Goal: Task Accomplishment & Management: Manage account settings

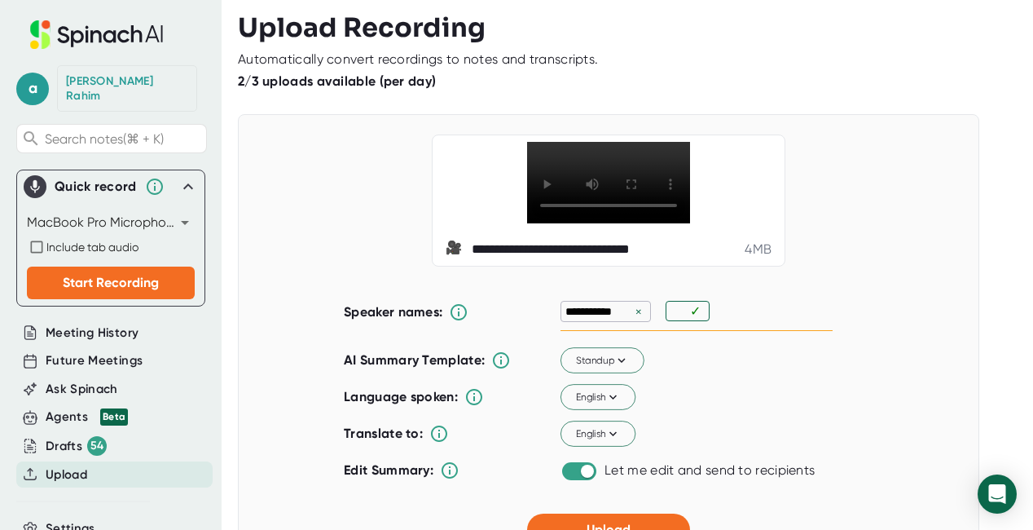
scroll to position [504, 0]
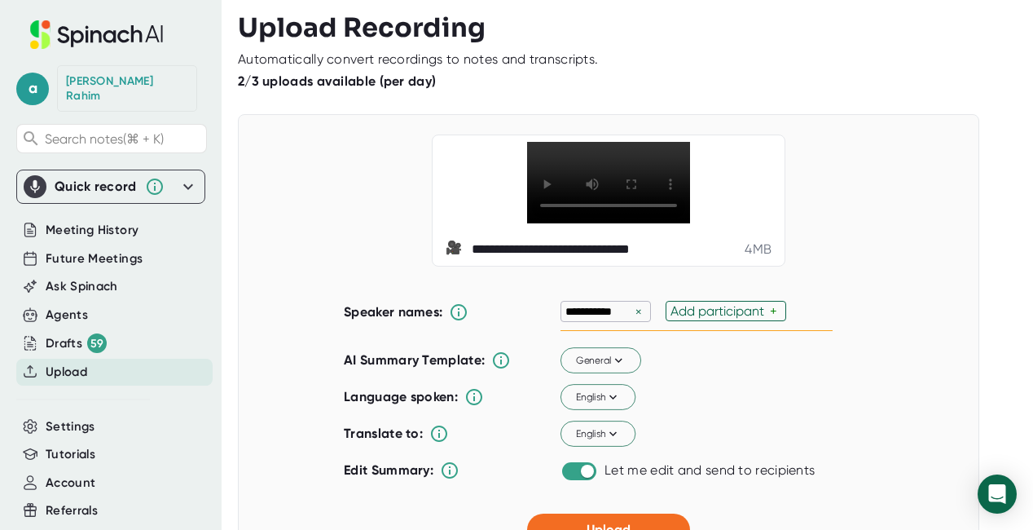
scroll to position [24, 0]
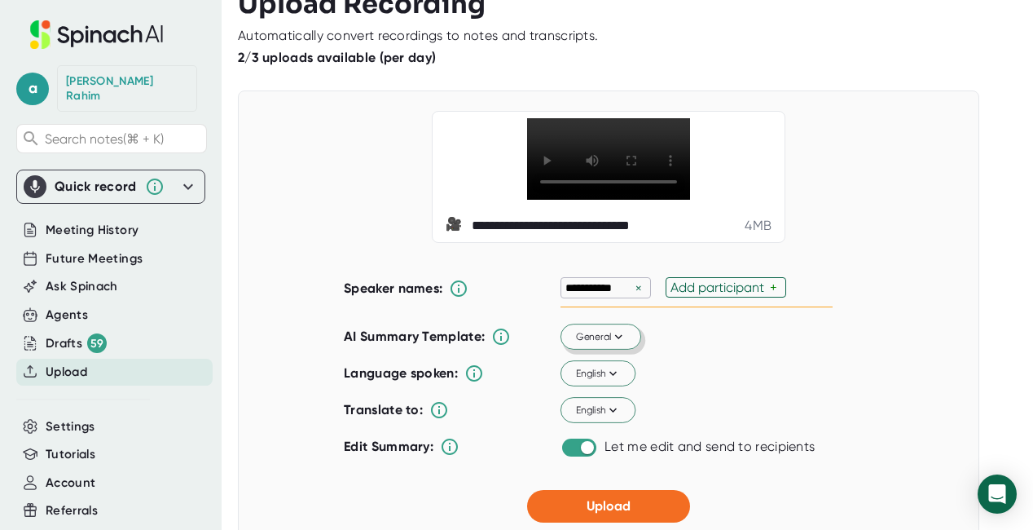
click at [604, 332] on span "General" at bounding box center [601, 336] width 51 height 15
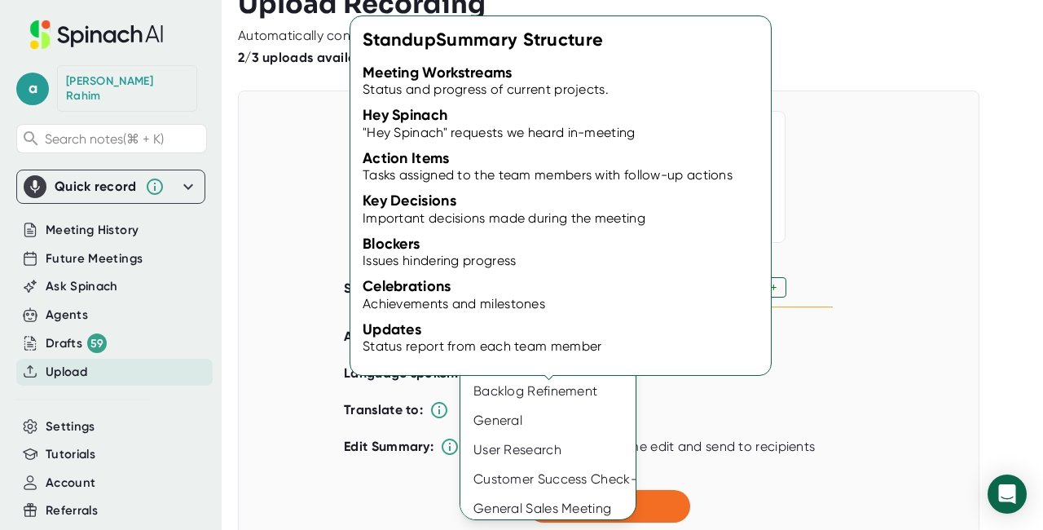
click at [508, 303] on div "Standup" at bounding box center [552, 302] width 185 height 29
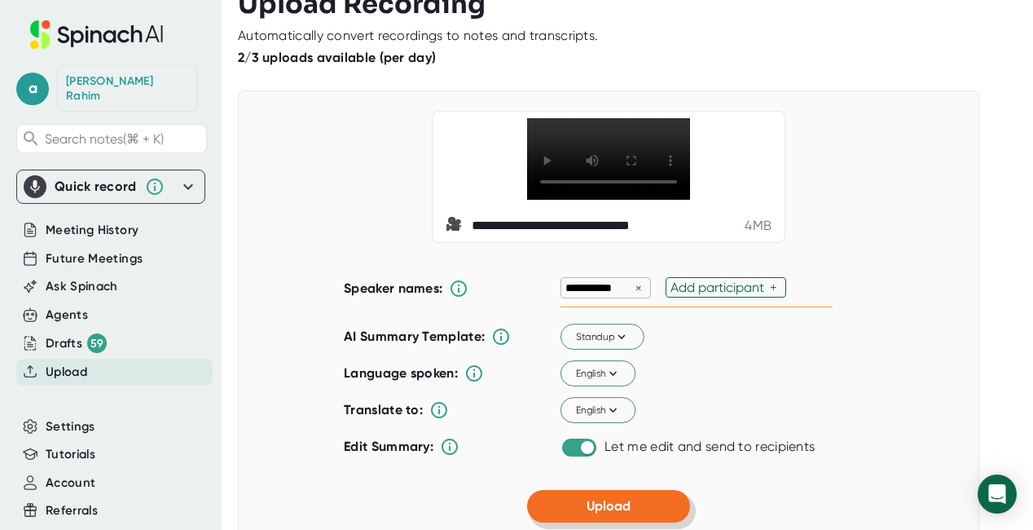
click at [632, 501] on button "Upload" at bounding box center [608, 506] width 163 height 33
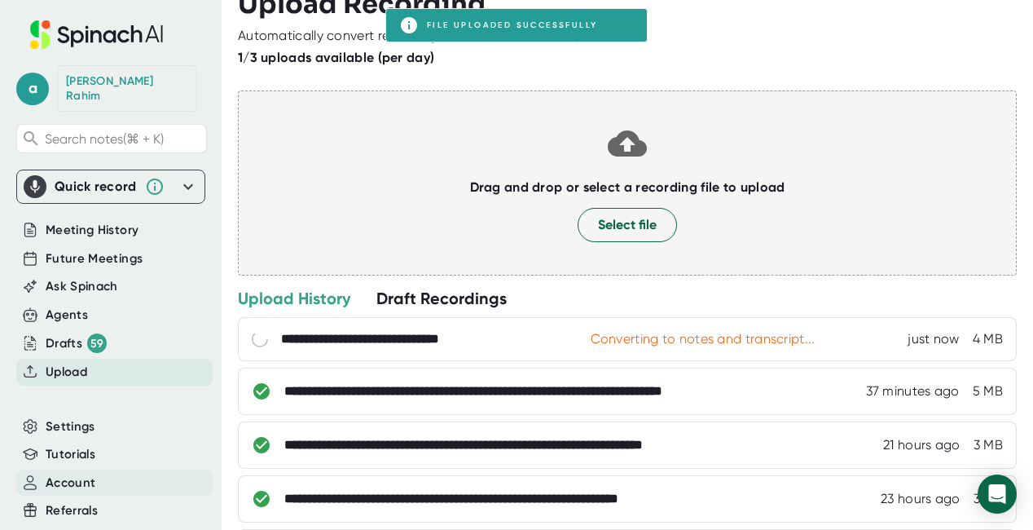
click at [96, 469] on div "Account" at bounding box center [114, 482] width 196 height 27
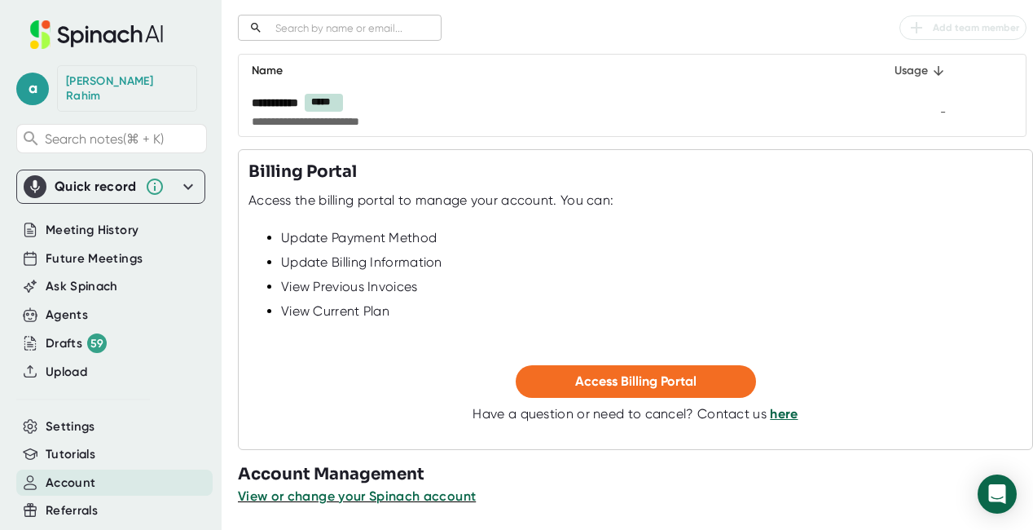
click at [918, 71] on div "Usage" at bounding box center [910, 71] width 71 height 20
click at [691, 382] on button "Access Billing Portal" at bounding box center [636, 381] width 240 height 33
click at [34, 81] on span "a" at bounding box center [32, 89] width 33 height 33
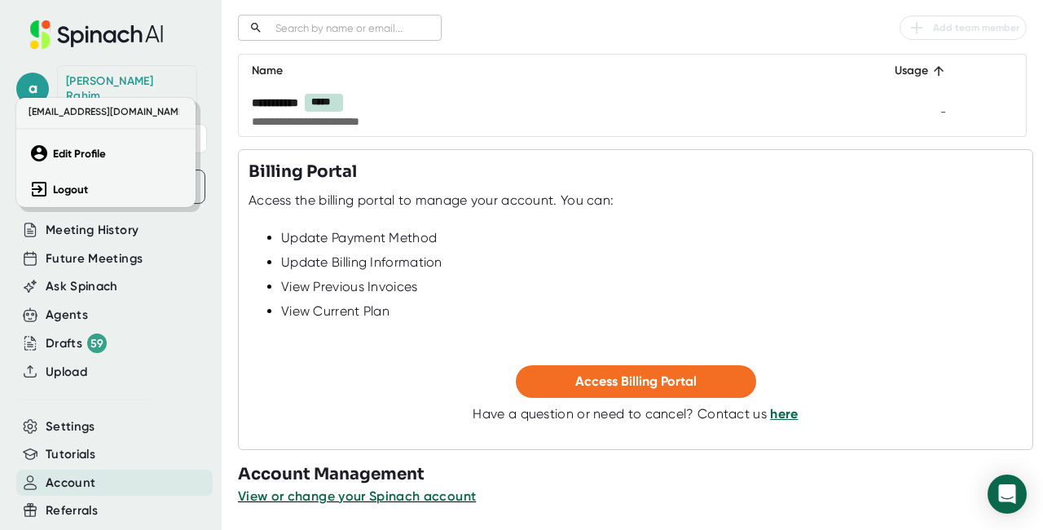
drag, startPoint x: 218, startPoint y: 416, endPoint x: 203, endPoint y: 433, distance: 23.2
click at [217, 464] on div at bounding box center [521, 265] width 1043 height 530
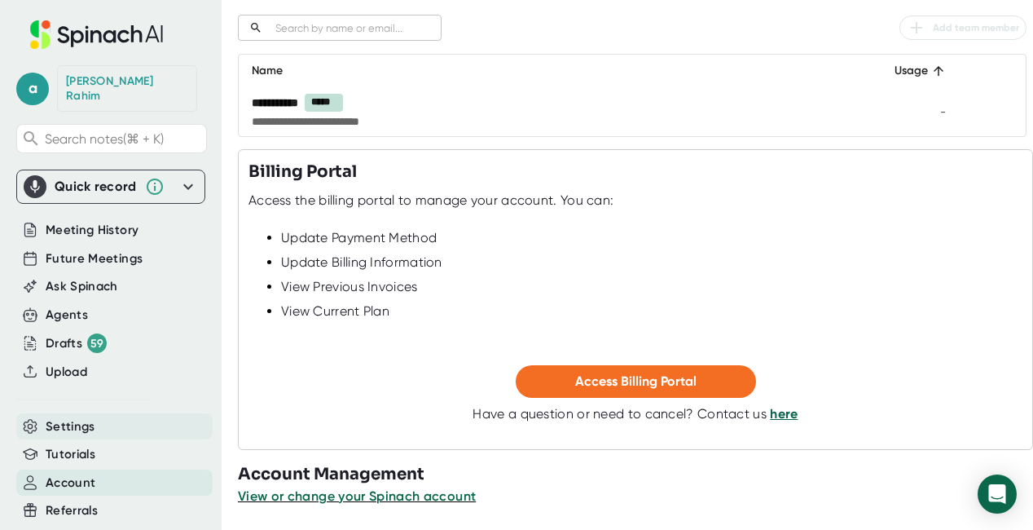
click at [198, 416] on div "Settings" at bounding box center [114, 426] width 196 height 27
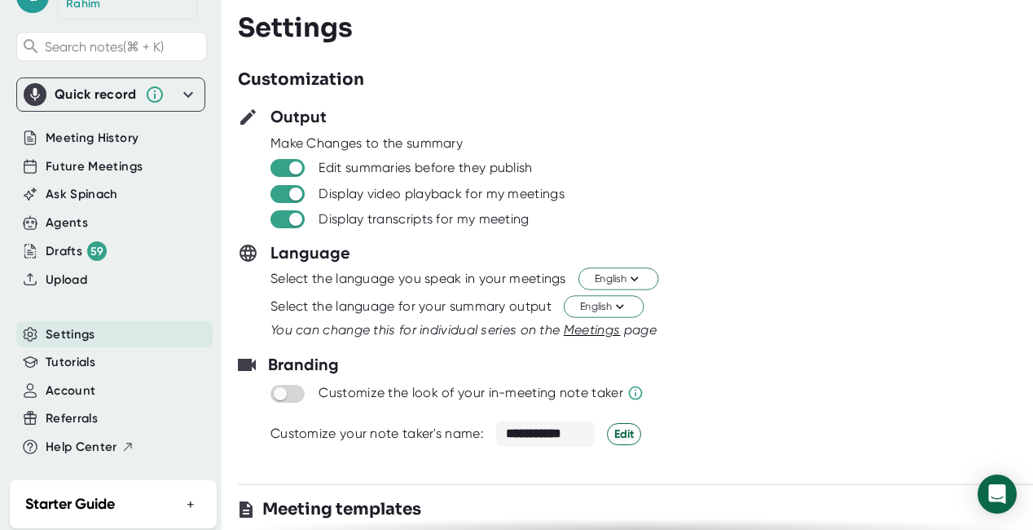
scroll to position [99, 0]
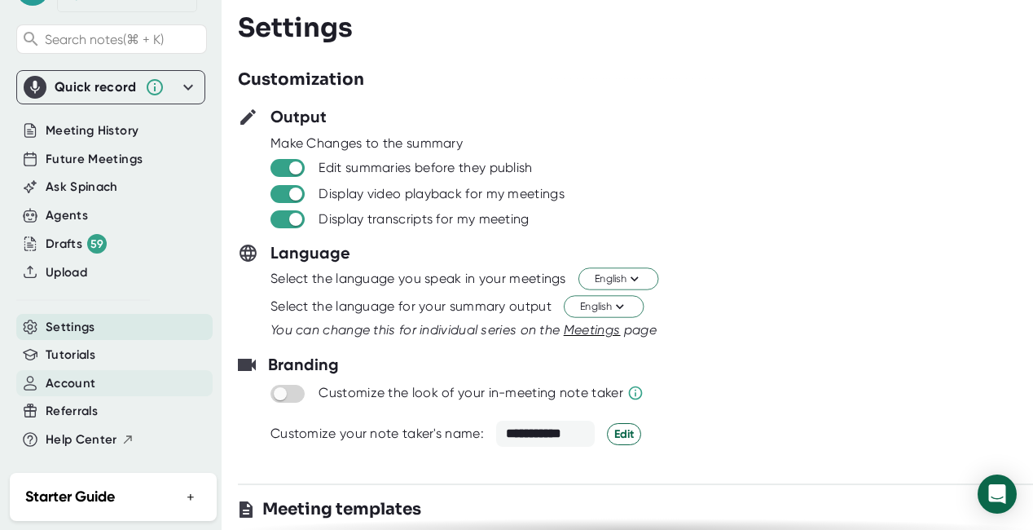
click at [78, 374] on span "Account" at bounding box center [71, 383] width 50 height 19
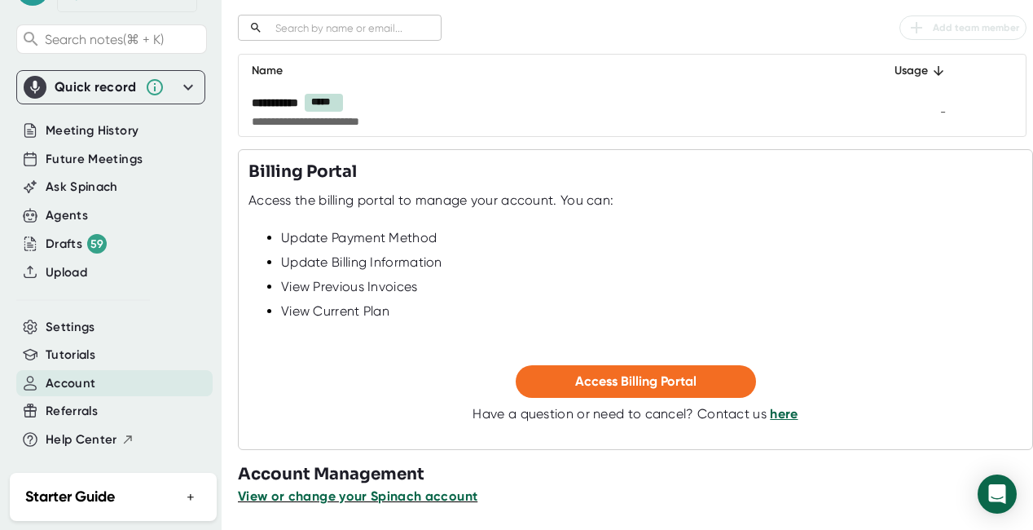
click at [390, 499] on span "View or change your Spinach account" at bounding box center [358, 495] width 240 height 15
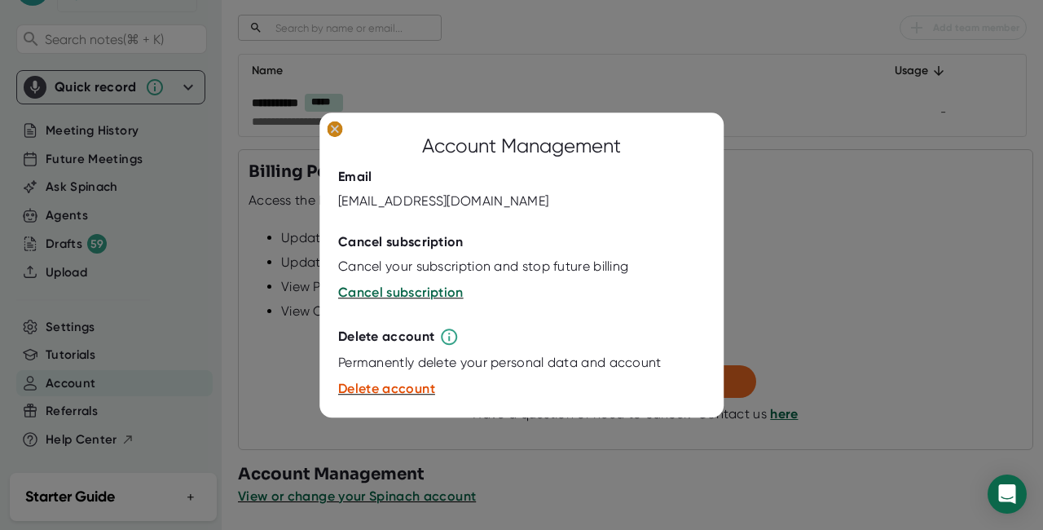
click at [330, 129] on ellipse at bounding box center [334, 129] width 15 height 16
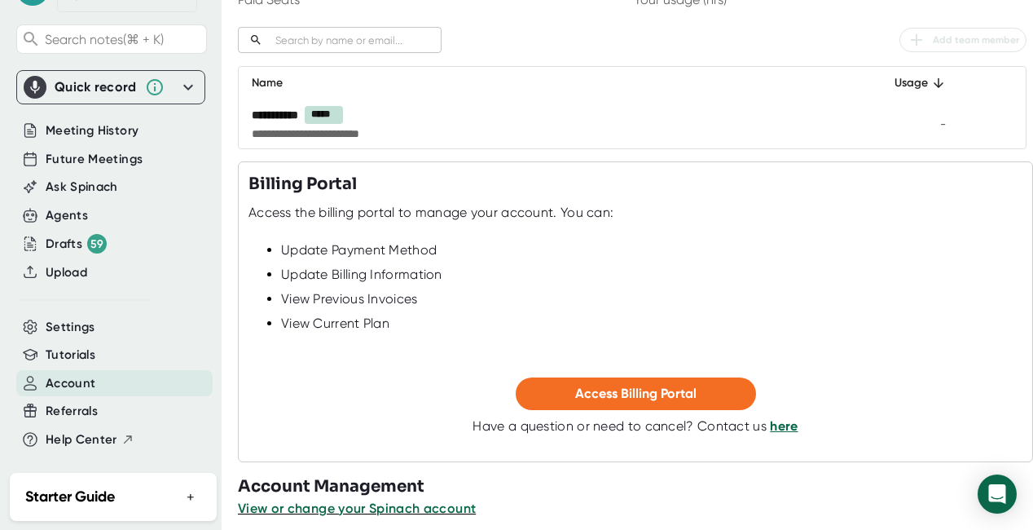
scroll to position [227, 0]
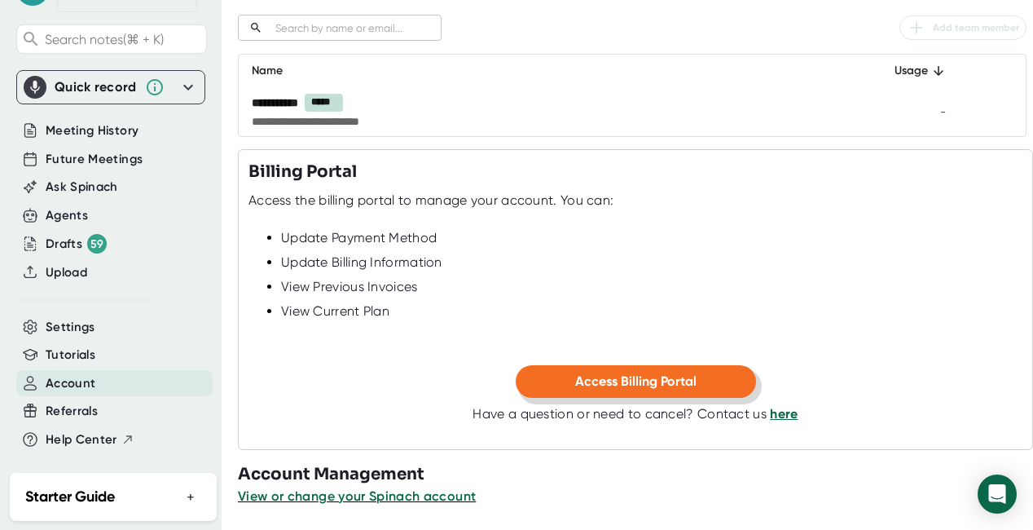
click at [622, 373] on span "Access Billing Portal" at bounding box center [635, 380] width 121 height 15
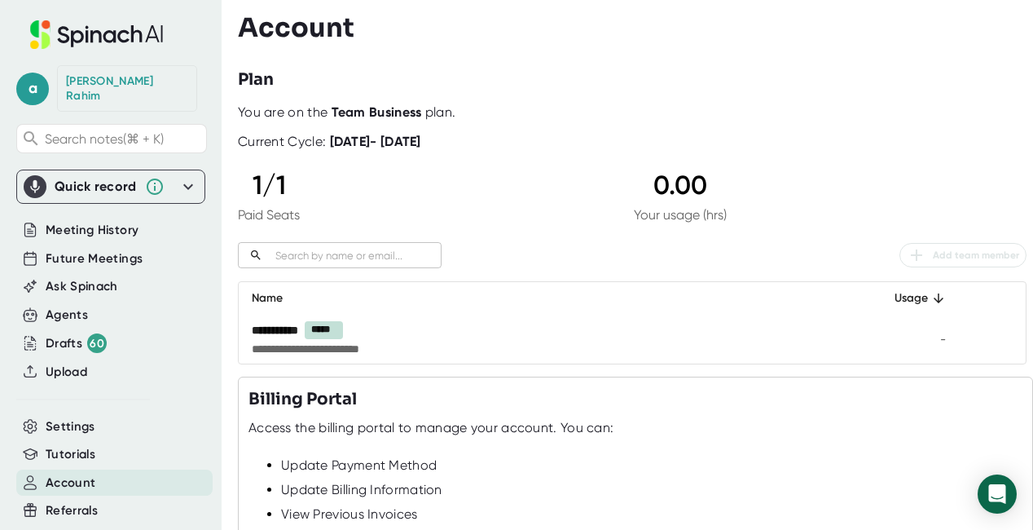
click at [323, 122] on div "Current Cycle: August 18, 2025 - September 18, 2025" at bounding box center [329, 135] width 183 height 29
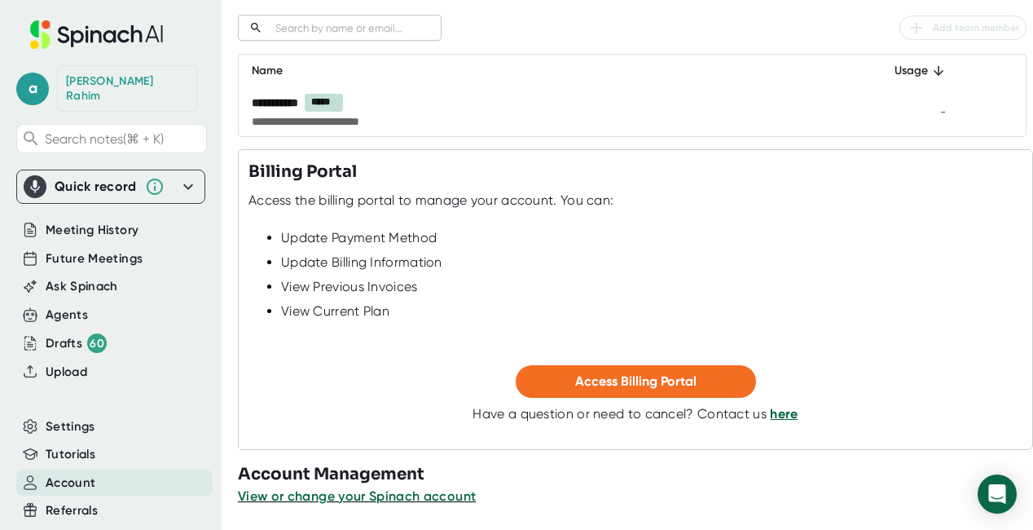
click at [778, 415] on link "here" at bounding box center [784, 413] width 28 height 15
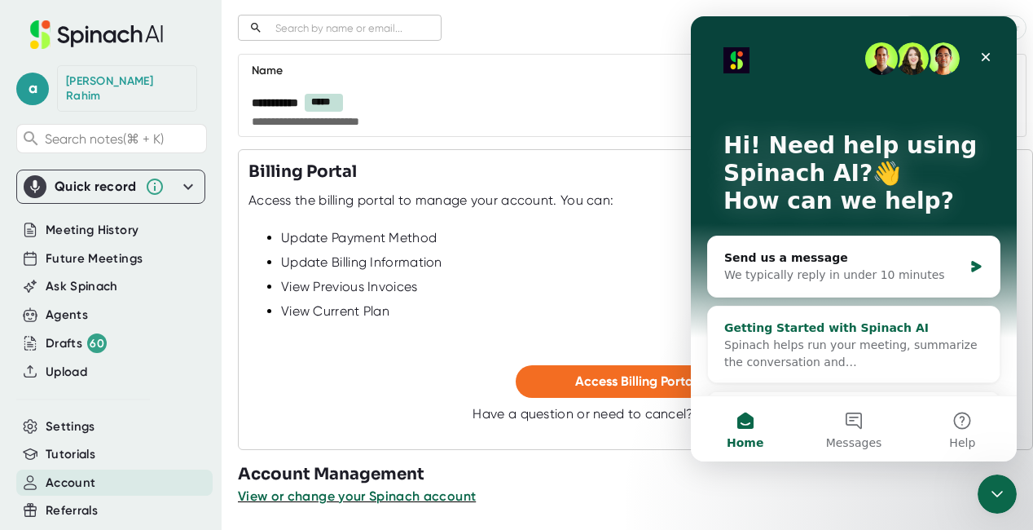
click at [808, 353] on div "Spinach helps run your meeting, summarize the conversation and…" at bounding box center [853, 354] width 259 height 34
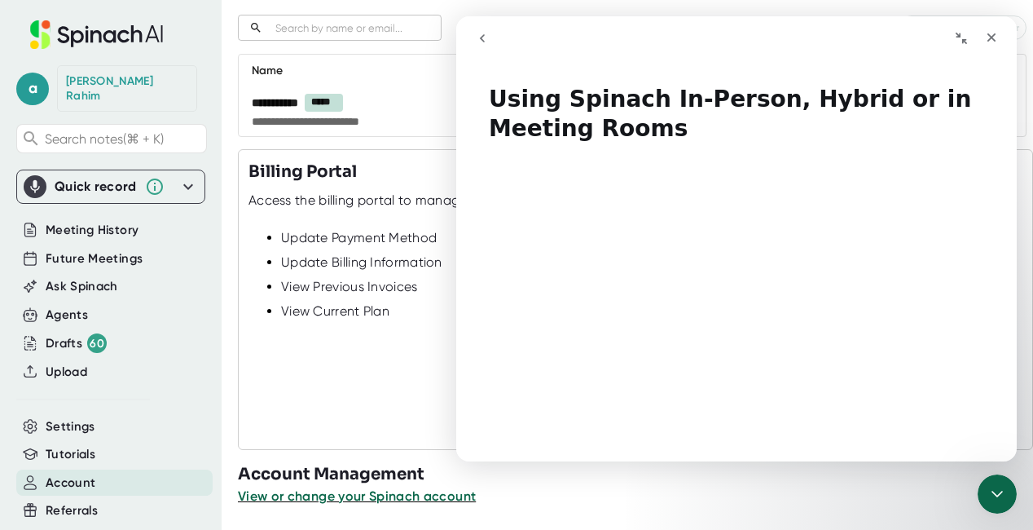
click at [476, 39] on icon "go back" at bounding box center [482, 38] width 13 height 13
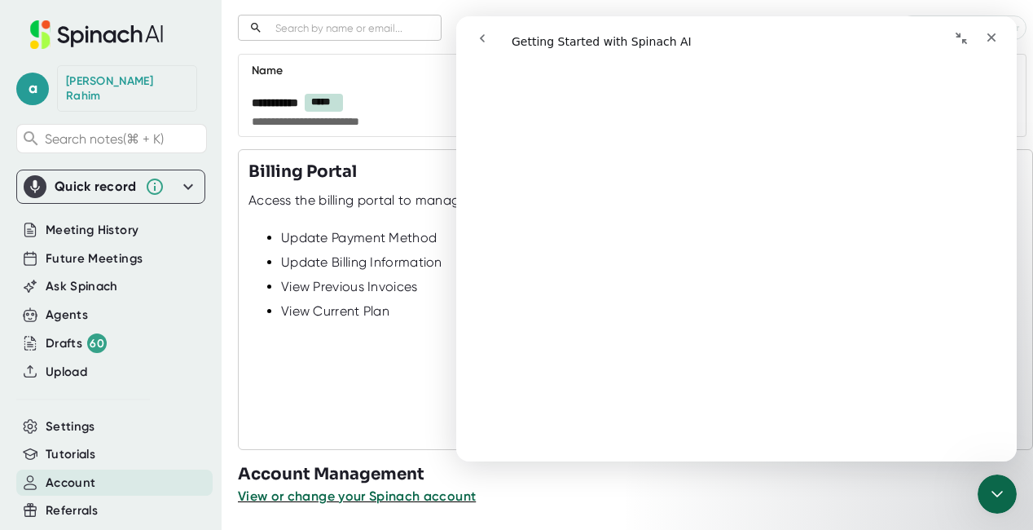
scroll to position [689, 0]
click at [83, 417] on span "Settings" at bounding box center [71, 426] width 50 height 19
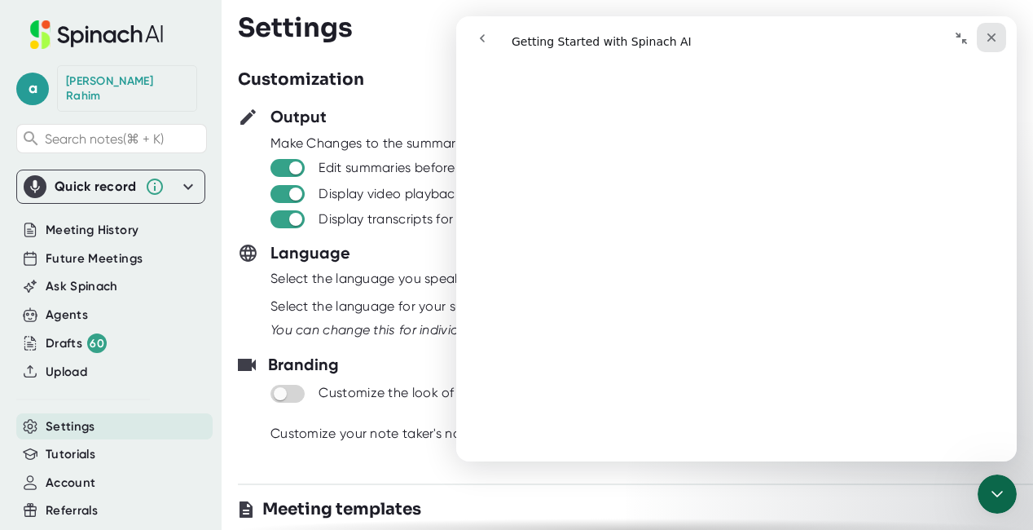
click at [988, 38] on icon "Close" at bounding box center [991, 37] width 13 height 13
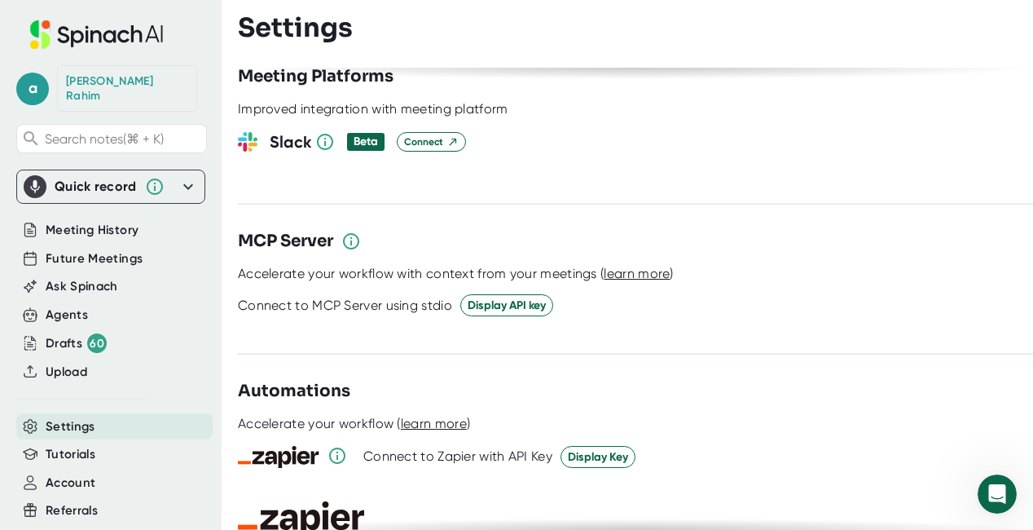
scroll to position [2265, 0]
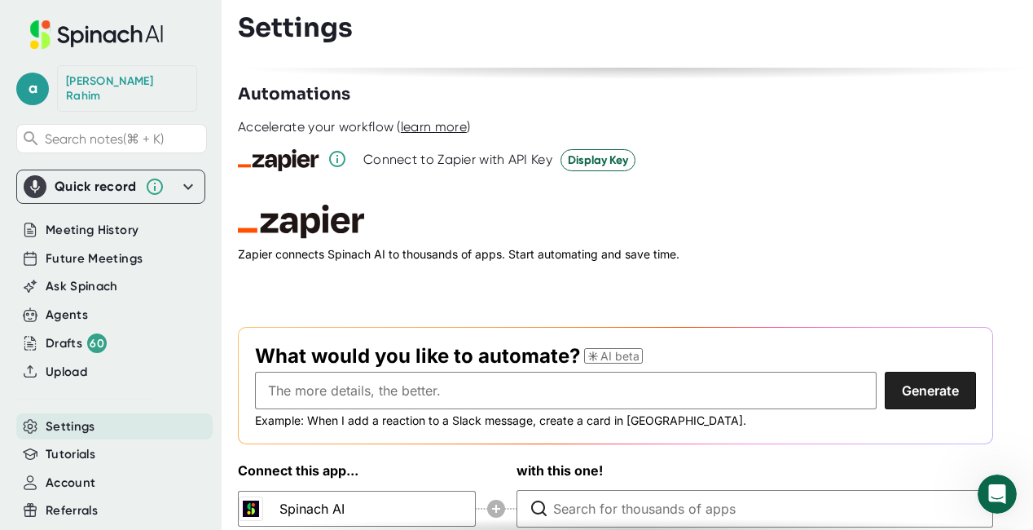
click at [186, 177] on icon at bounding box center [188, 187] width 20 height 20
